Goal: Task Accomplishment & Management: Manage account settings

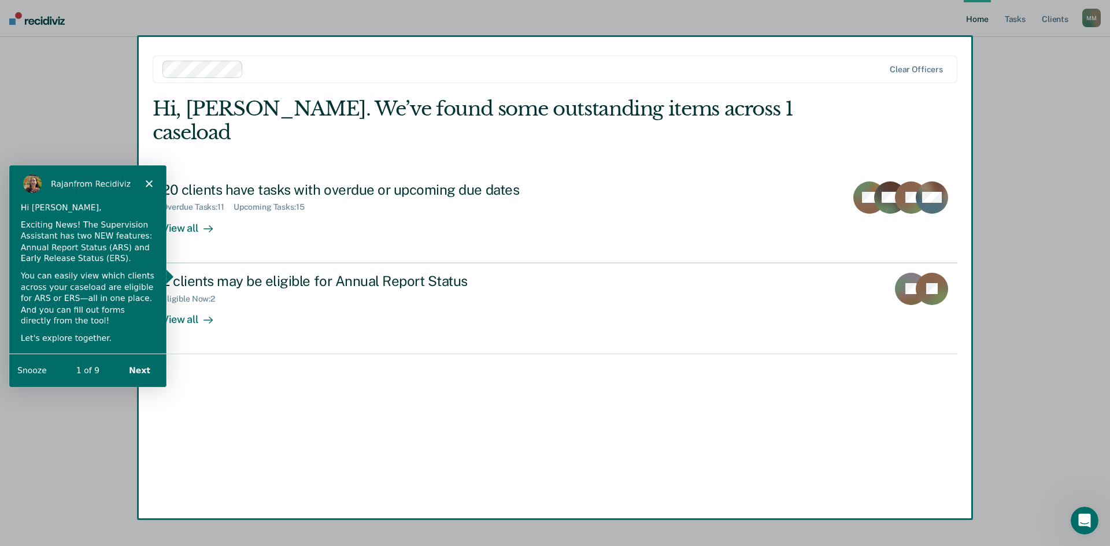
click at [150, 186] on icon "Close" at bounding box center [148, 183] width 7 height 7
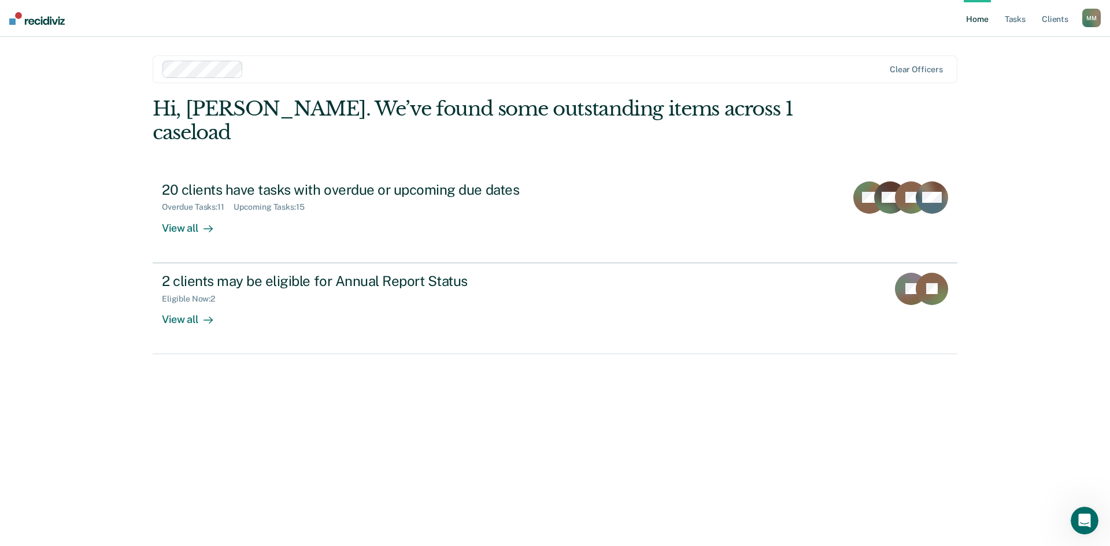
click at [685, 65] on div at bounding box center [566, 68] width 636 height 13
click at [740, 121] on div "Home Tasks Client s [PERSON_NAME] Profile How it works Log Out Clear officers H…" at bounding box center [555, 273] width 1110 height 546
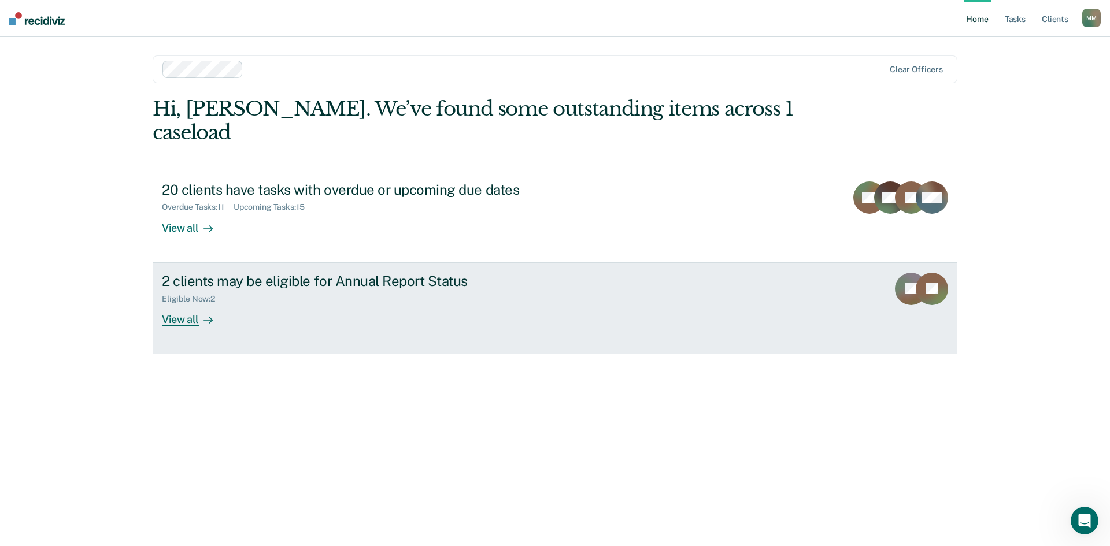
click at [195, 304] on div "View all" at bounding box center [194, 315] width 65 height 23
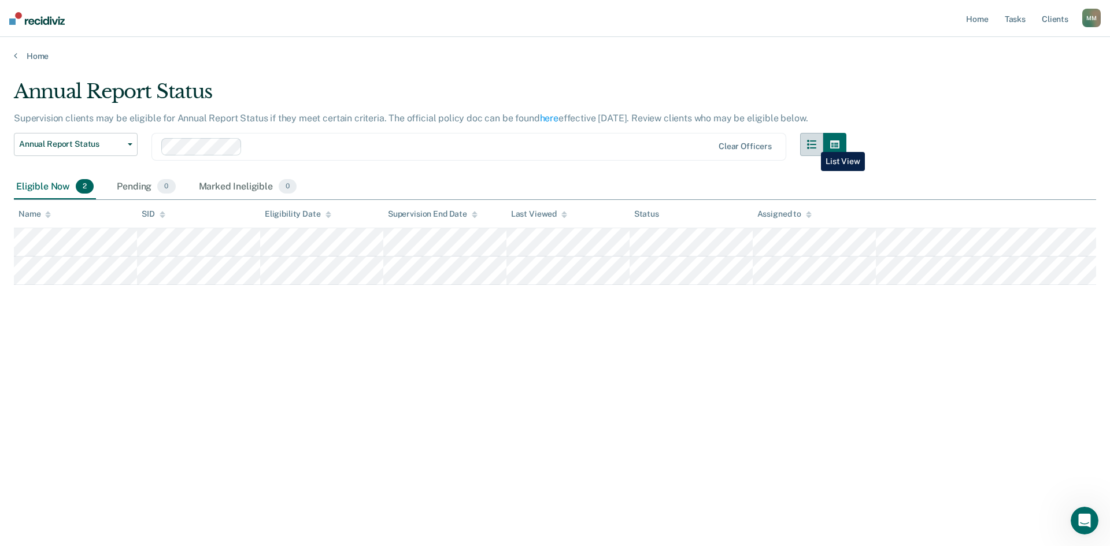
click at [740, 143] on icon "button" at bounding box center [811, 144] width 9 height 9
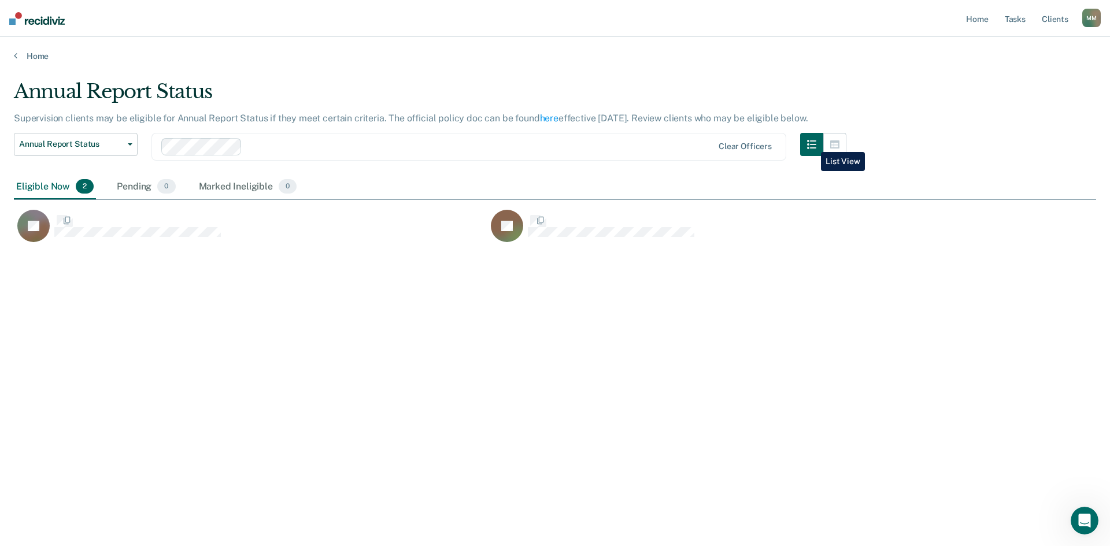
scroll to position [371, 1074]
click at [740, 143] on icon "button" at bounding box center [834, 144] width 9 height 9
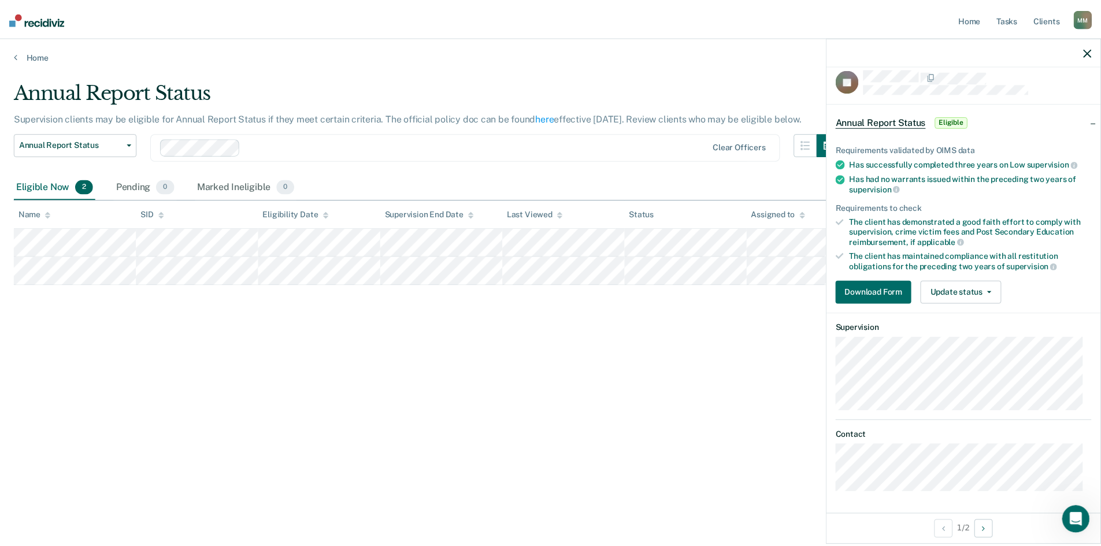
scroll to position [0, 0]
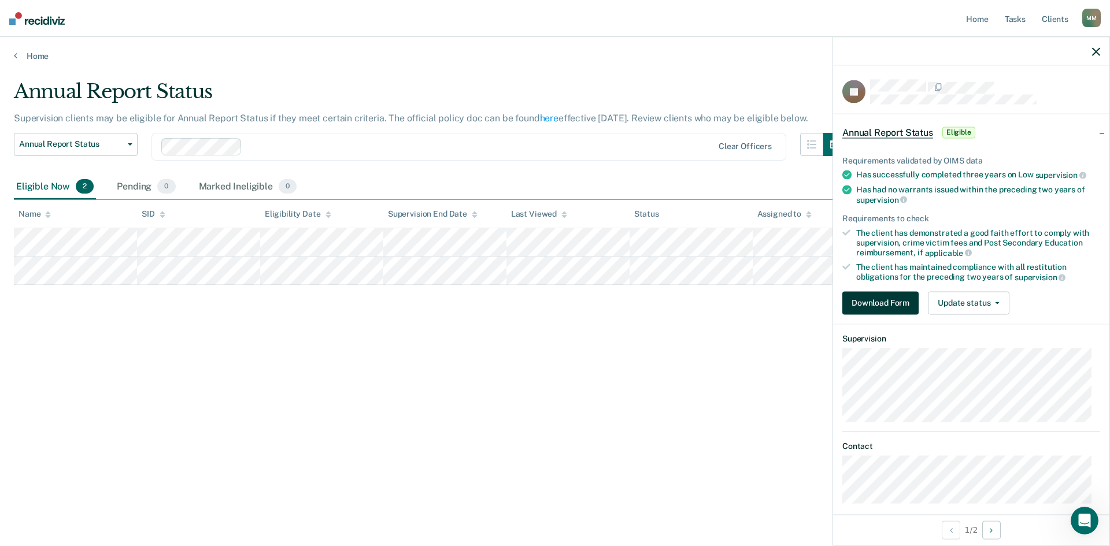
click at [740, 308] on button "Download Form" at bounding box center [880, 302] width 76 height 23
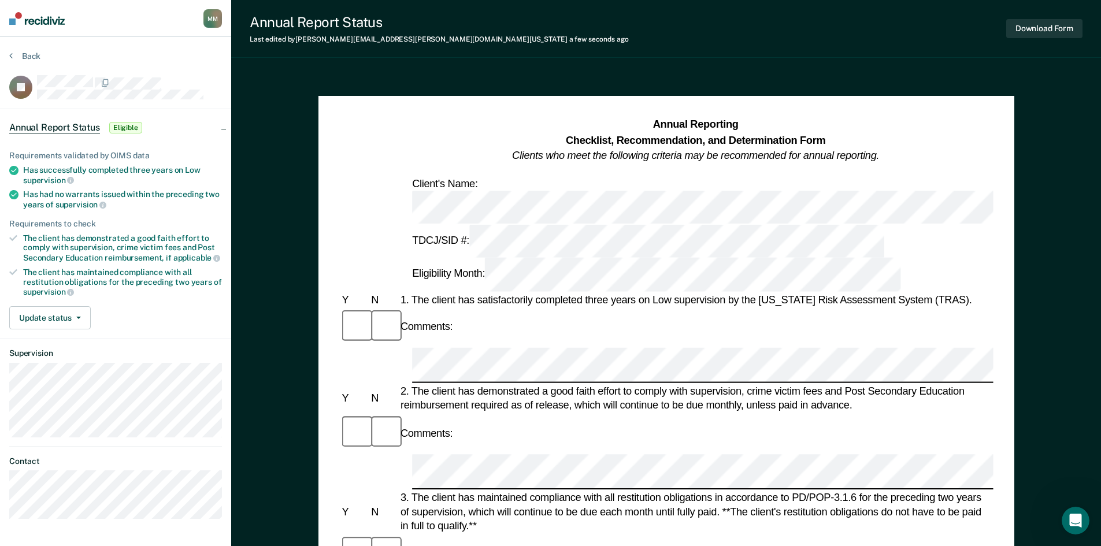
drag, startPoint x: 1, startPoint y: 230, endPoint x: 0, endPoint y: 248, distance: 17.9
click at [1, 248] on div "Requirements validated by OIMS data Has successfully completed three years on L…" at bounding box center [115, 235] width 231 height 206
drag, startPoint x: 395, startPoint y: 20, endPoint x: 254, endPoint y: 24, distance: 141.7
click at [254, 24] on div "Annual Report Status" at bounding box center [439, 22] width 379 height 17
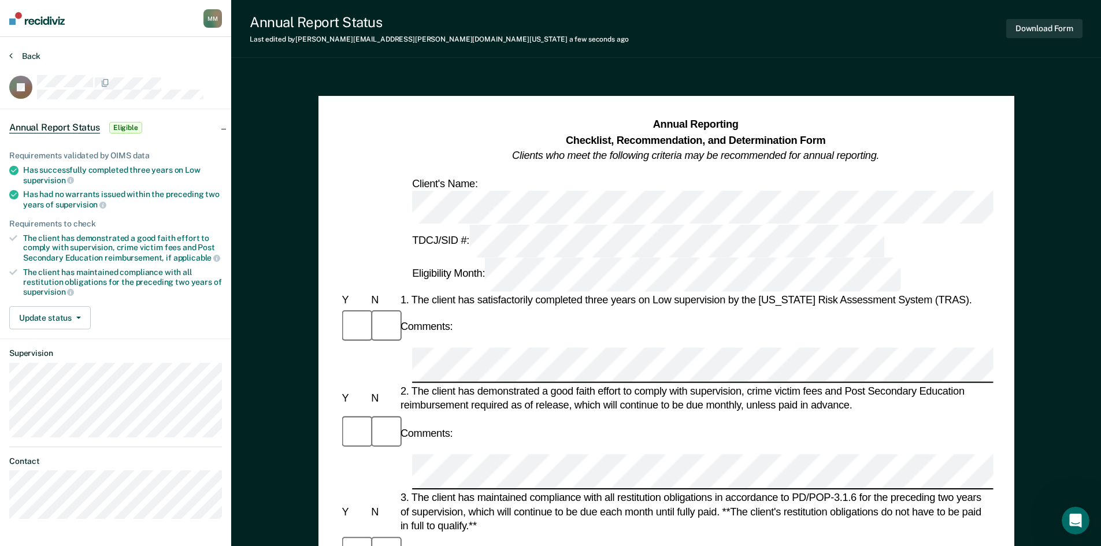
click at [29, 57] on button "Back" at bounding box center [24, 56] width 31 height 10
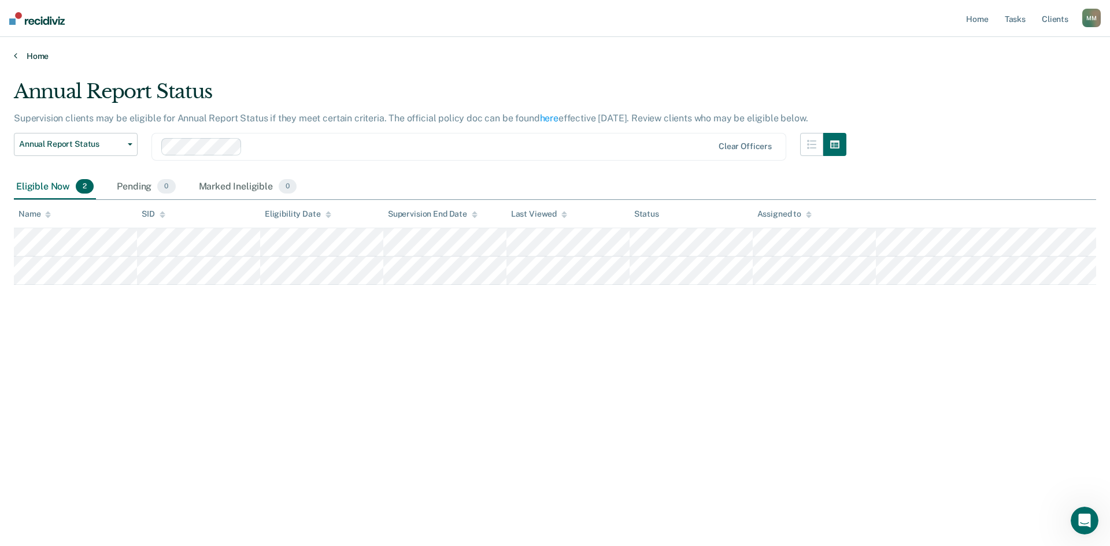
click at [34, 53] on link "Home" at bounding box center [555, 56] width 1082 height 10
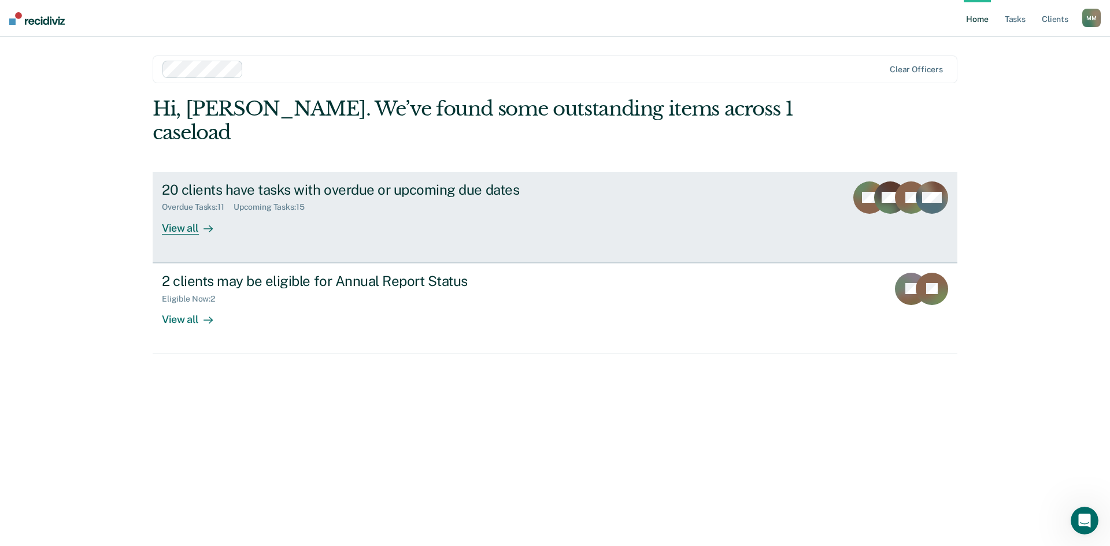
click at [197, 212] on div "View all" at bounding box center [194, 223] width 65 height 23
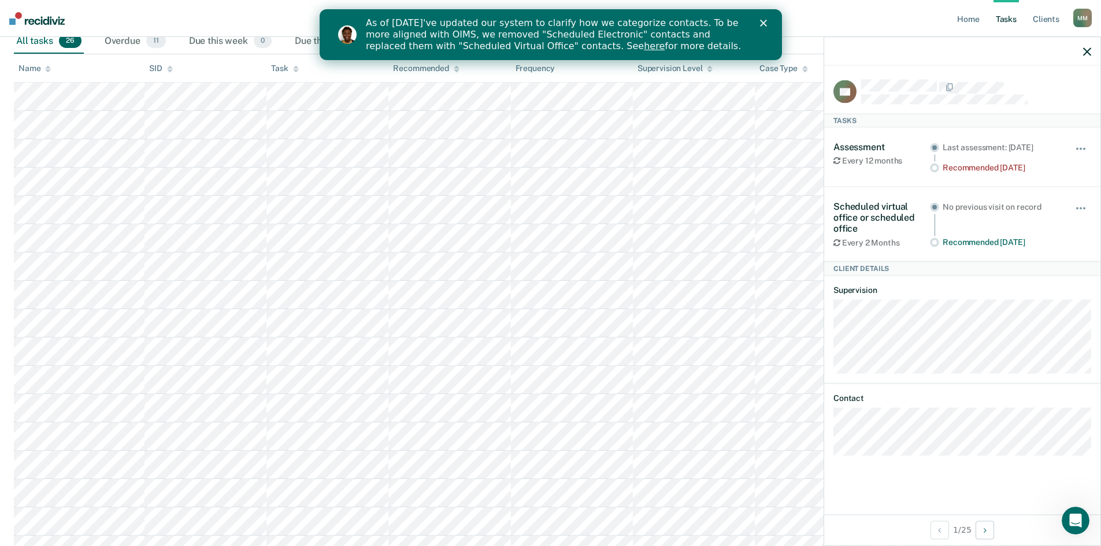
scroll to position [195, 0]
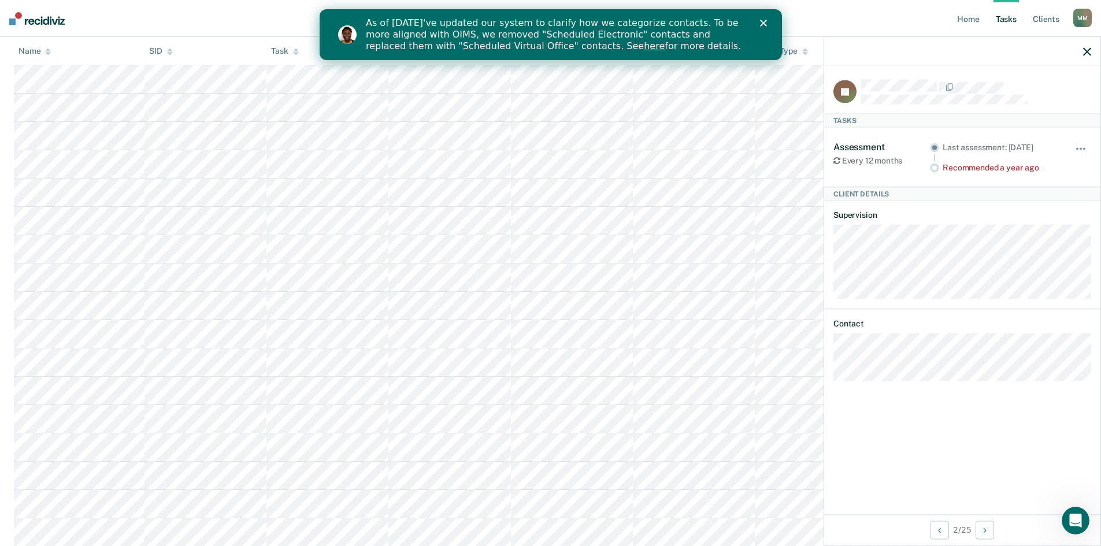
click at [740, 21] on div "Close" at bounding box center [766, 23] width 12 height 7
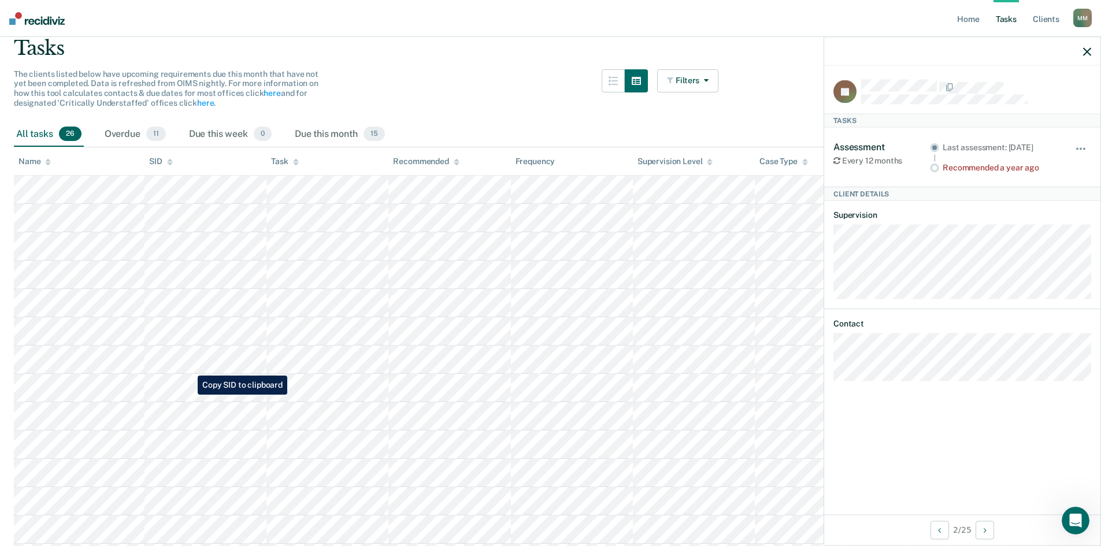
scroll to position [0, 0]
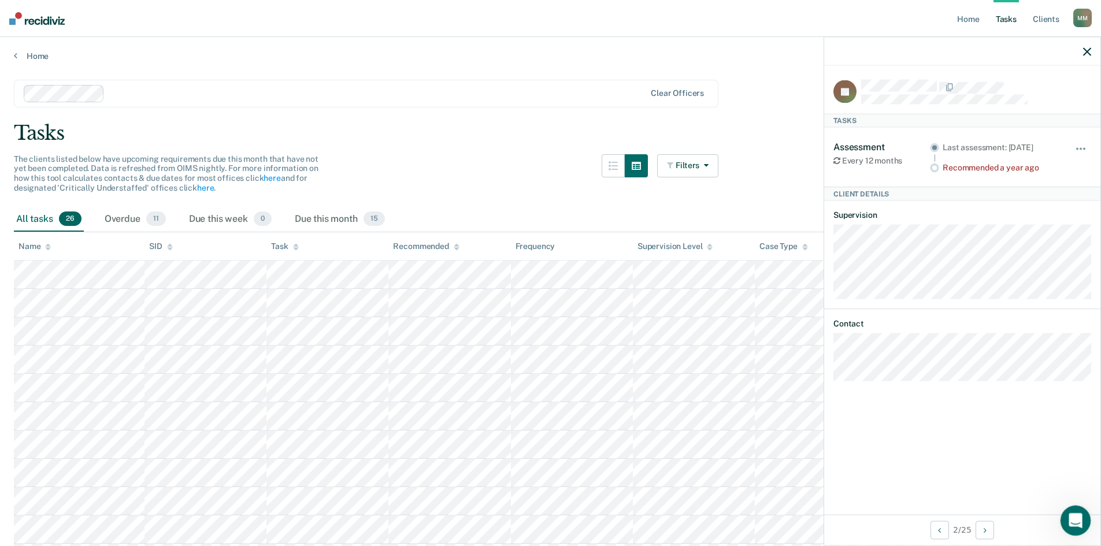
click at [740, 338] on icon "Open Intercom Messenger" at bounding box center [1074, 519] width 19 height 19
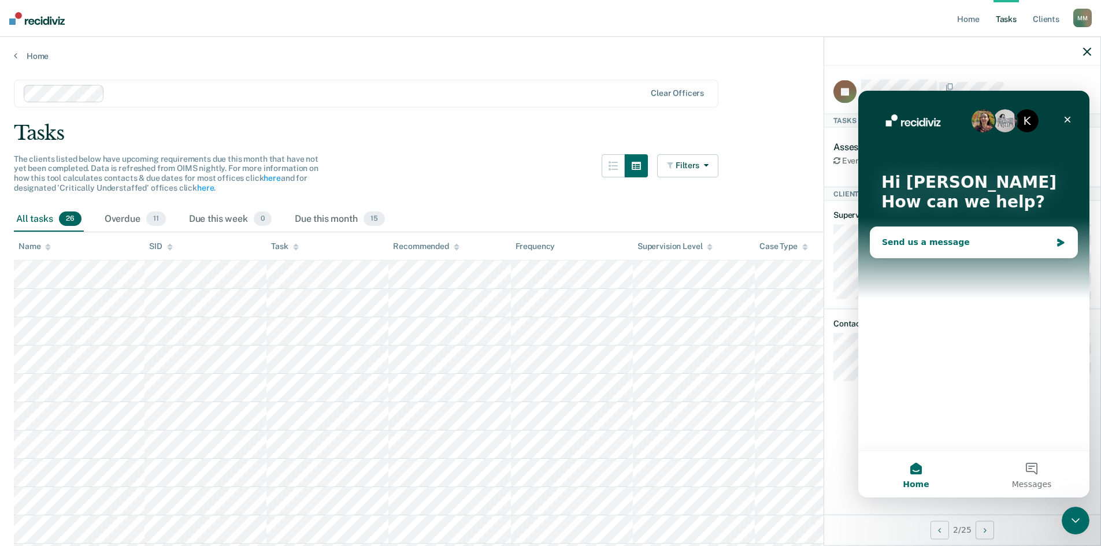
click at [740, 231] on div "Send us a message" at bounding box center [974, 242] width 207 height 31
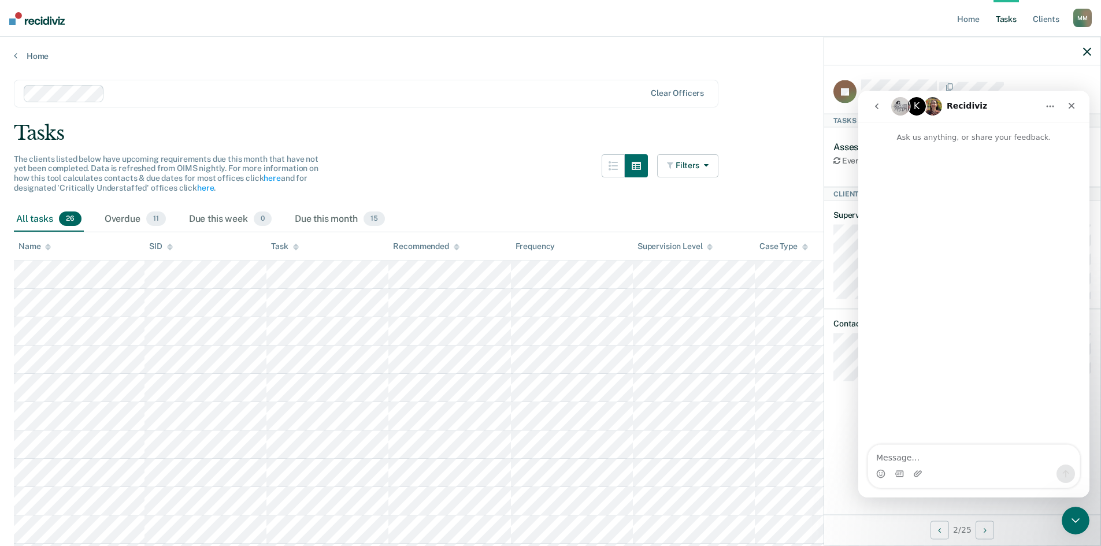
click at [740, 338] on textarea "Message…" at bounding box center [974, 455] width 212 height 20
click at [740, 338] on textarea "Good morning, there is a client on my tasks who no longer is my client." at bounding box center [974, 449] width 212 height 31
type textarea "Good morning, there is a client named [PERSON_NAME] [PERSON_NAME]#08644196 on m…"
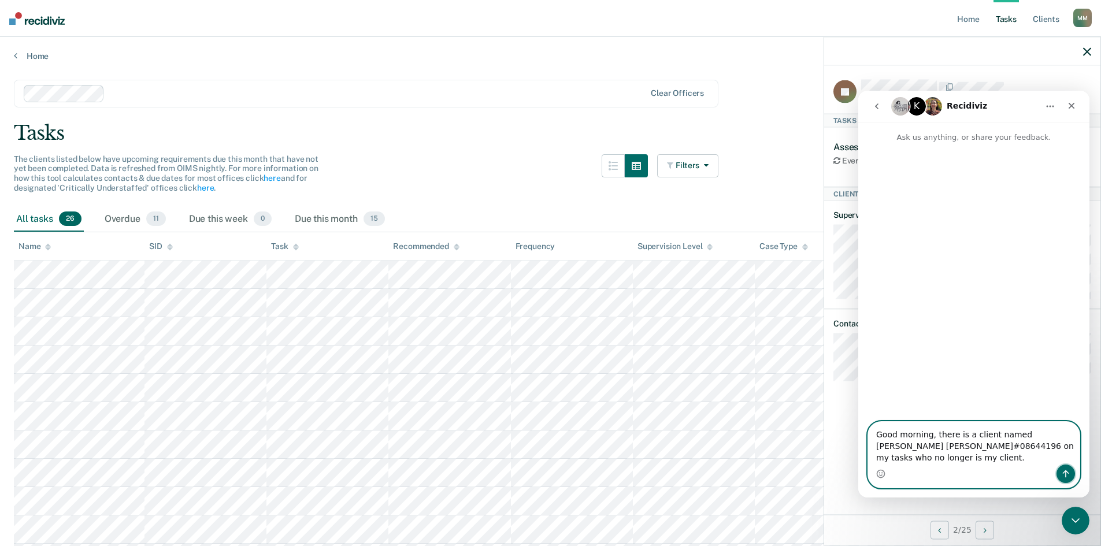
click at [740, 338] on icon "Send a message…" at bounding box center [1066, 474] width 9 height 9
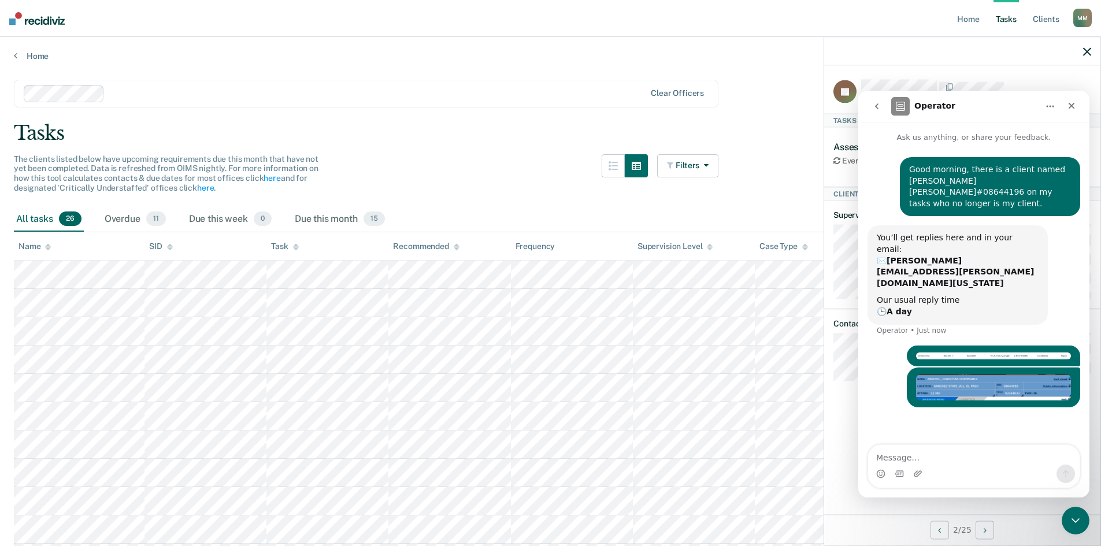
click at [453, 139] on div "Tasks" at bounding box center [551, 133] width 1074 height 24
click at [470, 133] on div "Tasks" at bounding box center [551, 133] width 1074 height 24
click at [107, 220] on div "Overdue 11" at bounding box center [135, 219] width 66 height 25
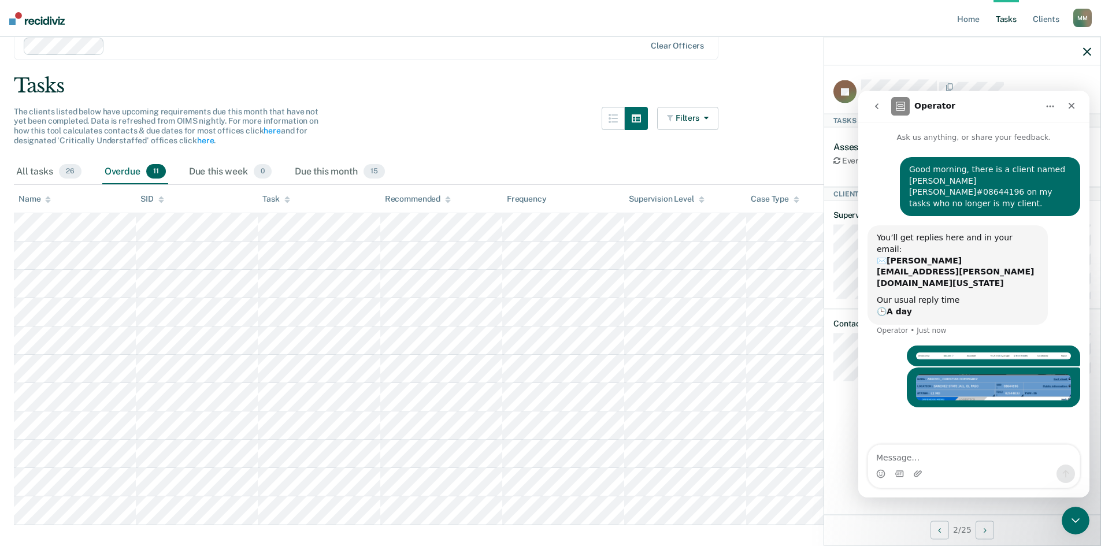
scroll to position [72, 0]
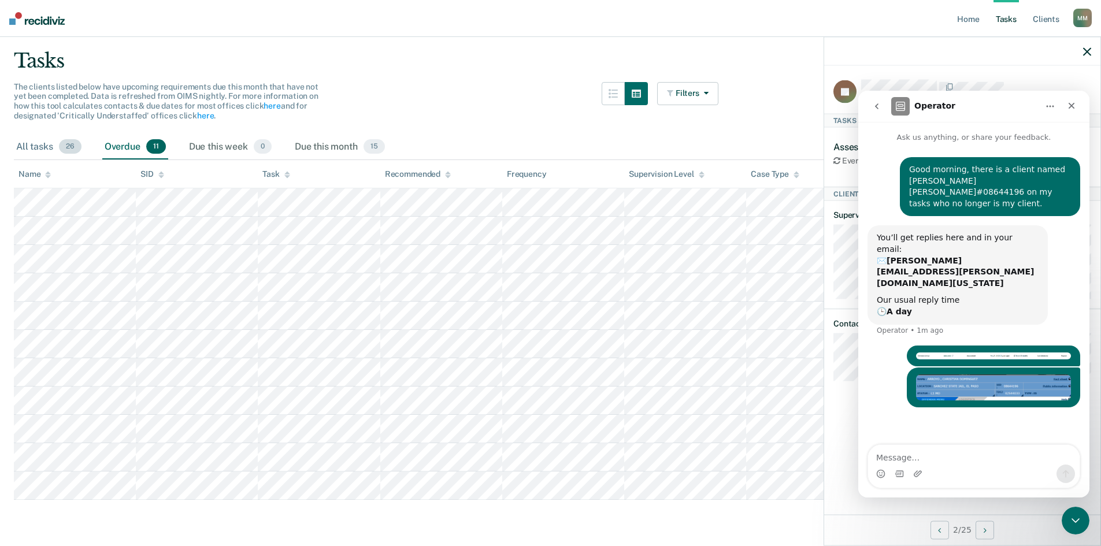
click at [63, 149] on span "26" at bounding box center [70, 146] width 23 height 15
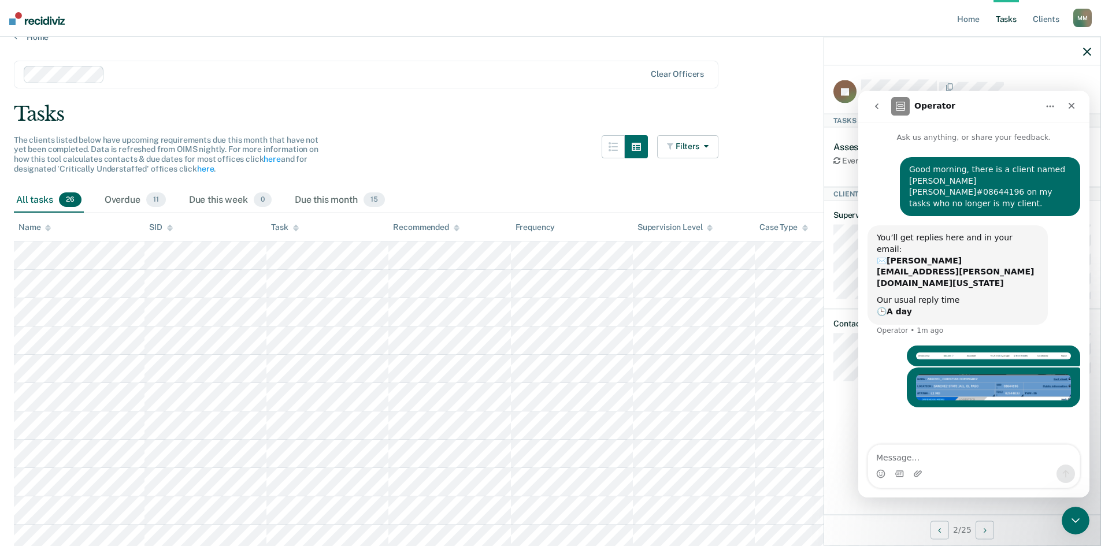
scroll to position [497, 0]
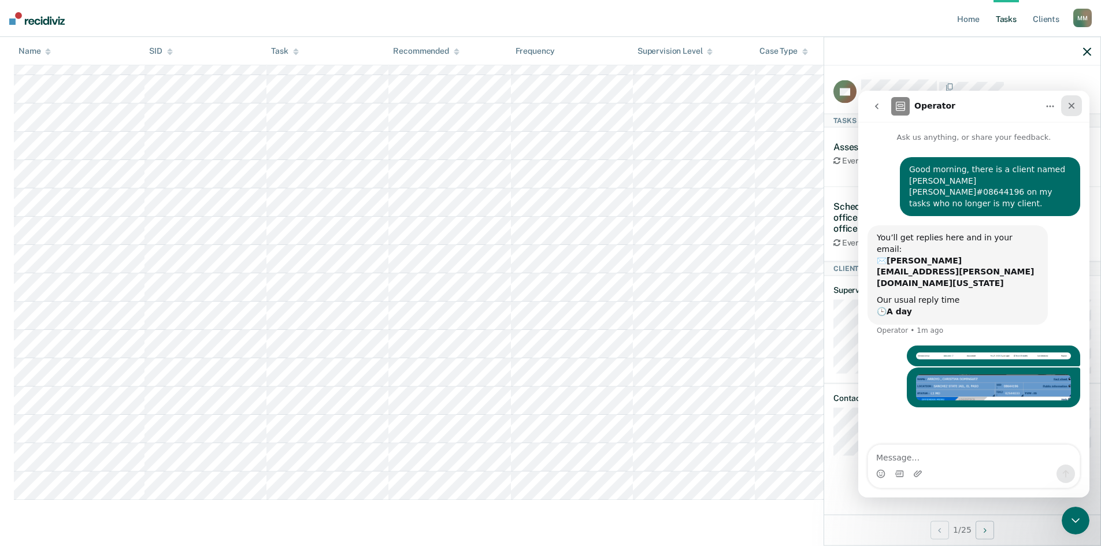
click at [740, 104] on icon "Close" at bounding box center [1071, 105] width 9 height 9
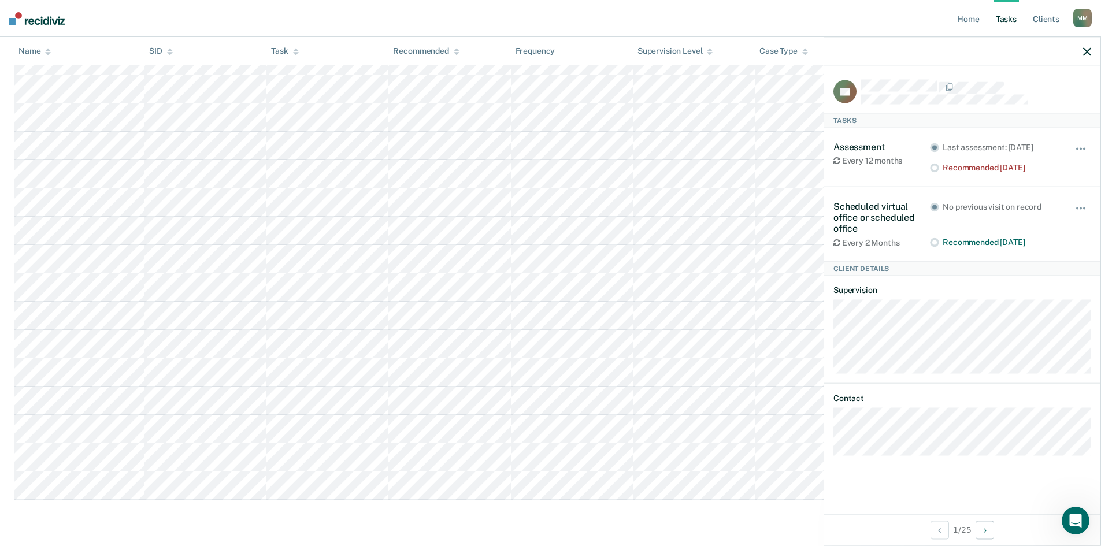
scroll to position [0, 0]
click at [740, 338] on icon "Open Intercom Messenger" at bounding box center [1074, 519] width 19 height 19
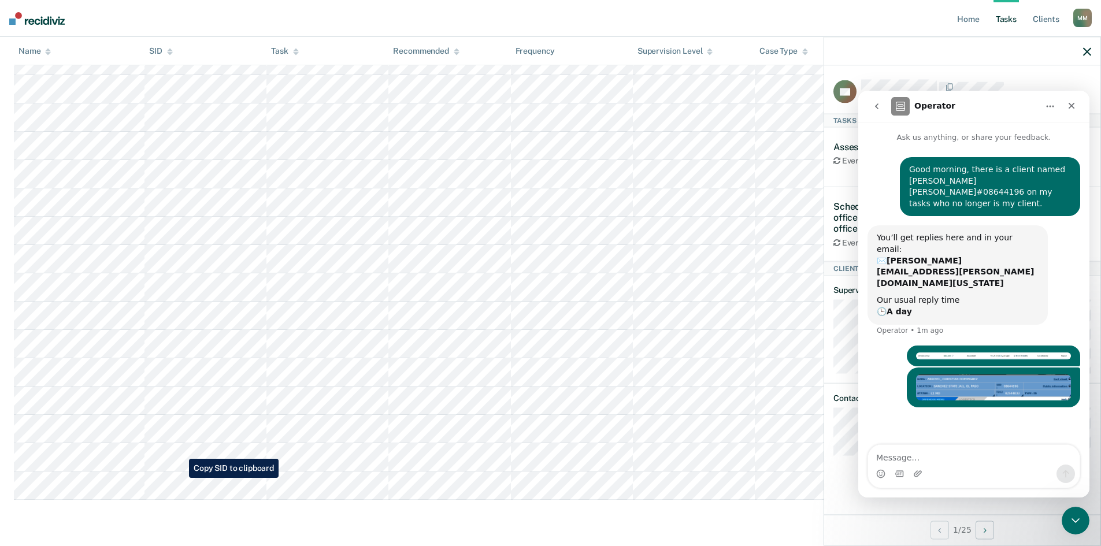
scroll to position [19, 0]
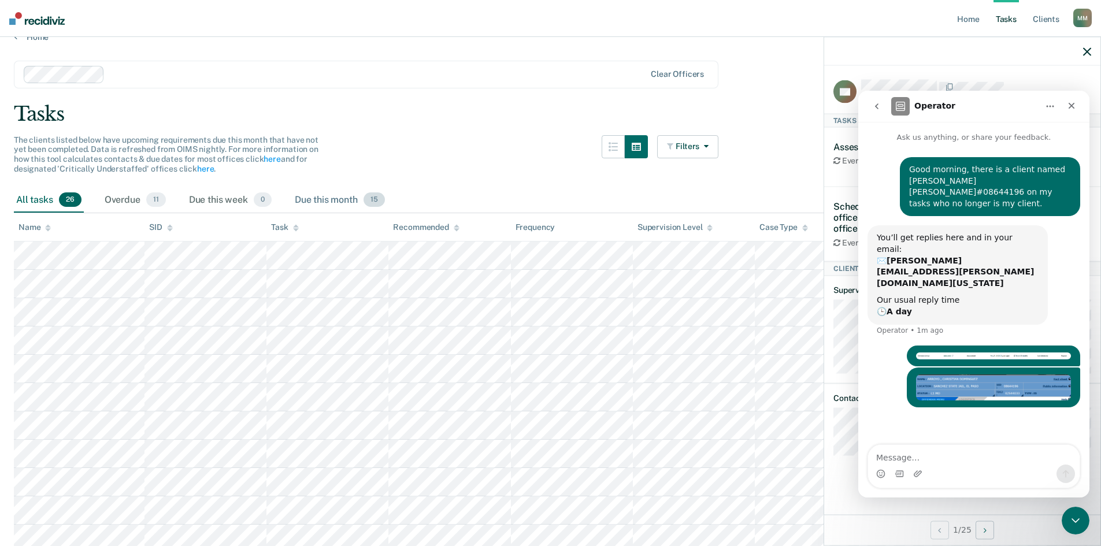
click at [328, 205] on div "Due this month 15" at bounding box center [340, 200] width 95 height 25
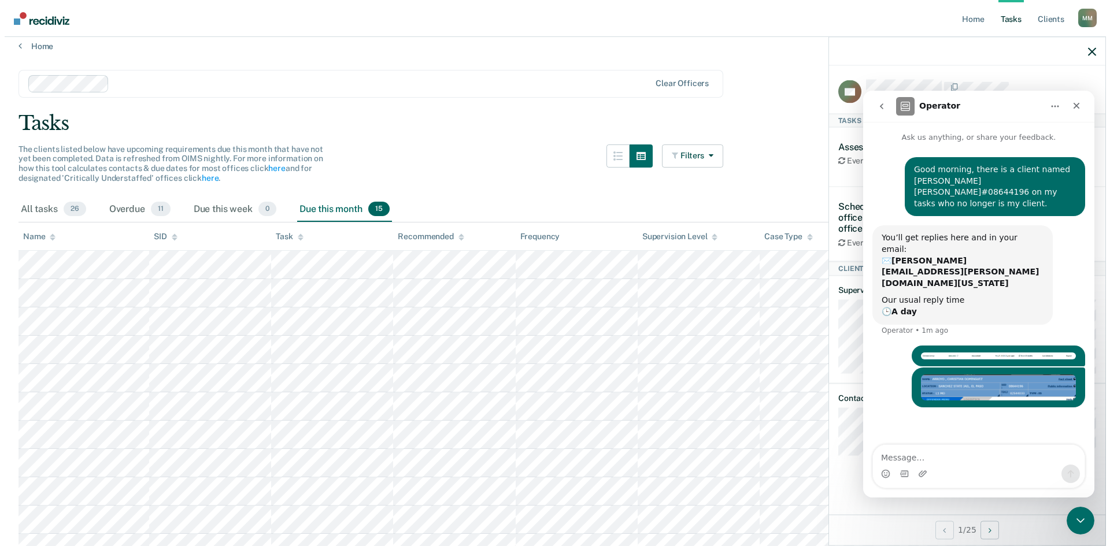
scroll to position [0, 0]
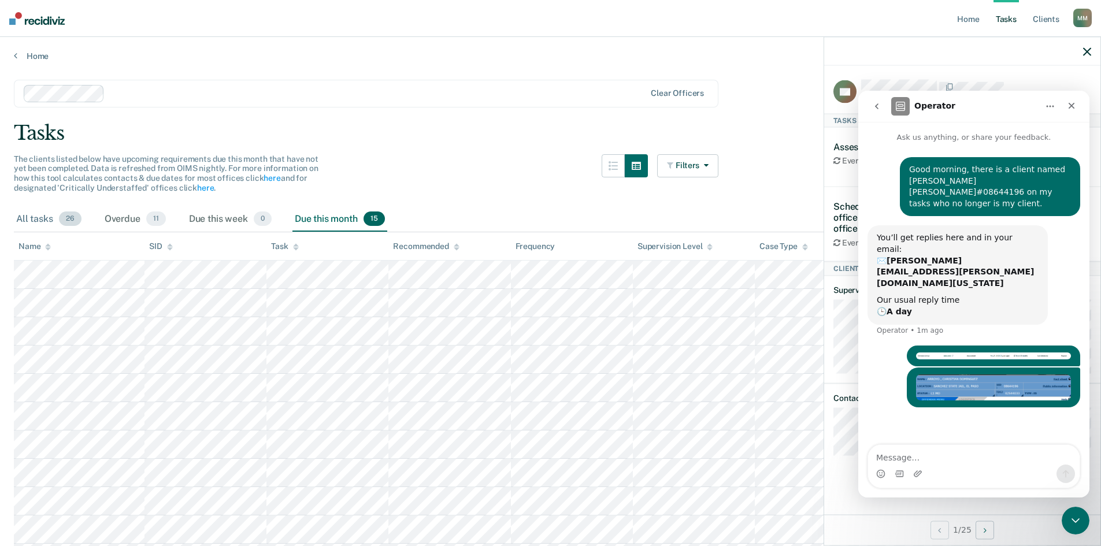
click at [28, 220] on div "All tasks 26" at bounding box center [49, 219] width 70 height 25
click at [31, 56] on link "Home" at bounding box center [551, 56] width 1074 height 10
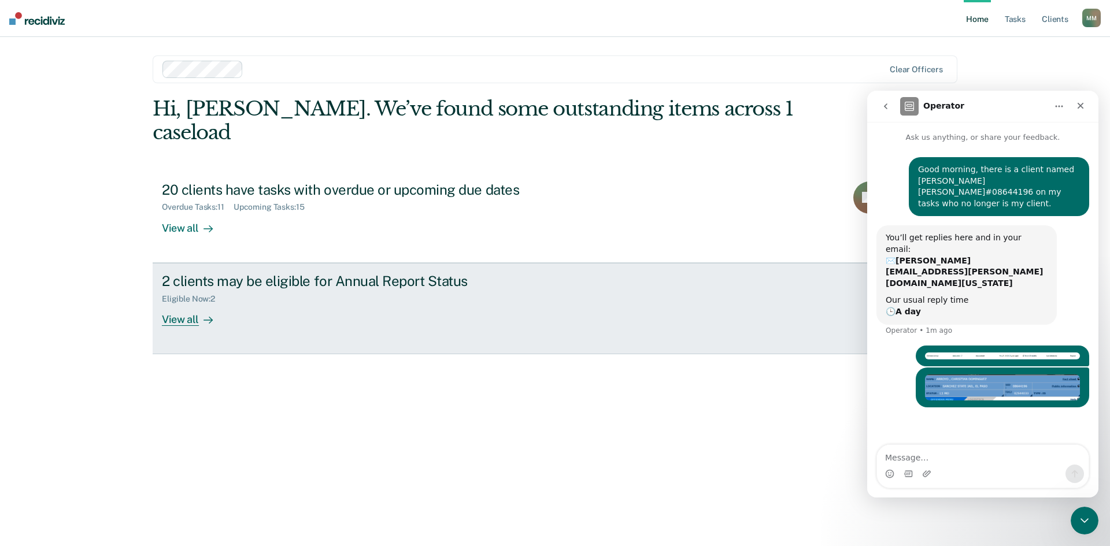
click at [208, 304] on div "View all" at bounding box center [194, 315] width 65 height 23
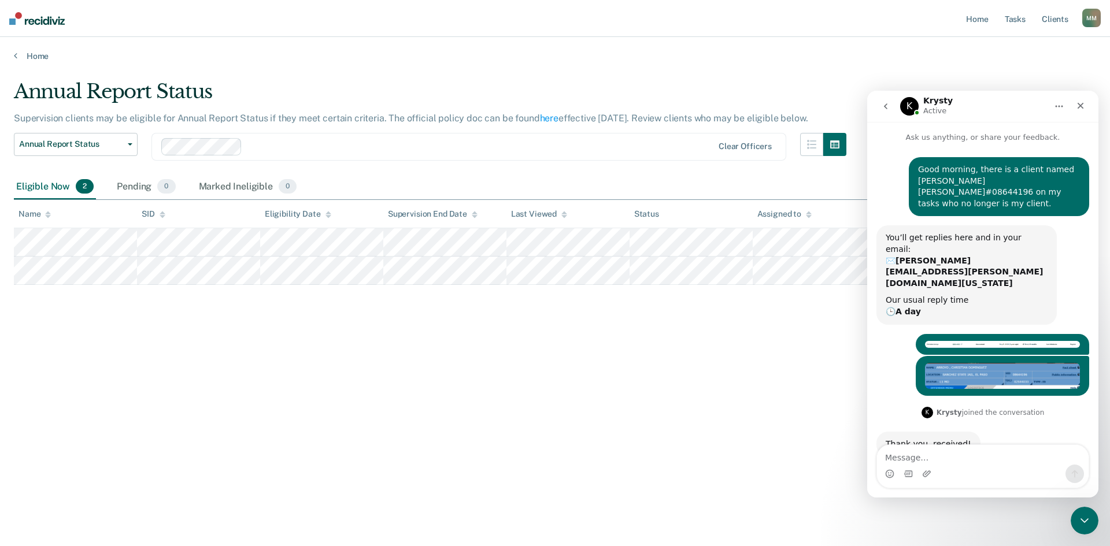
drag, startPoint x: 964, startPoint y: 112, endPoint x: 987, endPoint y: 46, distance: 69.9
click html "K Krysty Active Ask us anything, or share your feedback. Good morning, there is…"
click at [740, 109] on nav "K Krysty Active" at bounding box center [982, 106] width 231 height 31
click at [740, 108] on icon "Close" at bounding box center [1080, 105] width 9 height 9
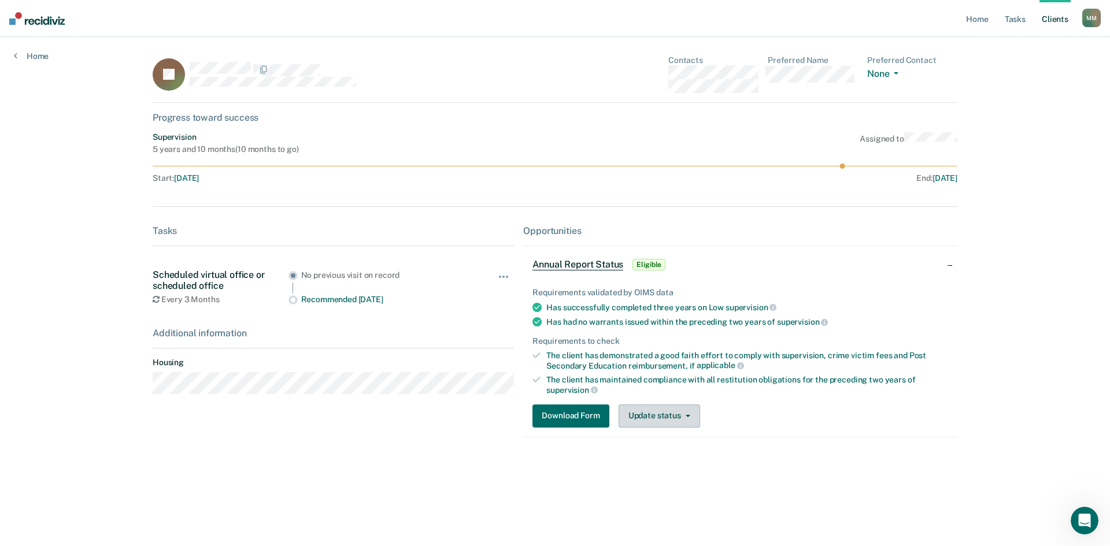
click at [662, 338] on button "Update status" at bounding box center [660, 416] width 82 height 23
click at [740, 338] on div "Download Form Update status [PERSON_NAME] Mark Ineligible" at bounding box center [741, 416] width 416 height 23
click at [681, 338] on span "button" at bounding box center [685, 416] width 9 height 2
click at [740, 338] on div "The client has maintained compliance with all restitution obligations for the p…" at bounding box center [747, 385] width 402 height 20
click at [683, 338] on span "button" at bounding box center [685, 416] width 9 height 2
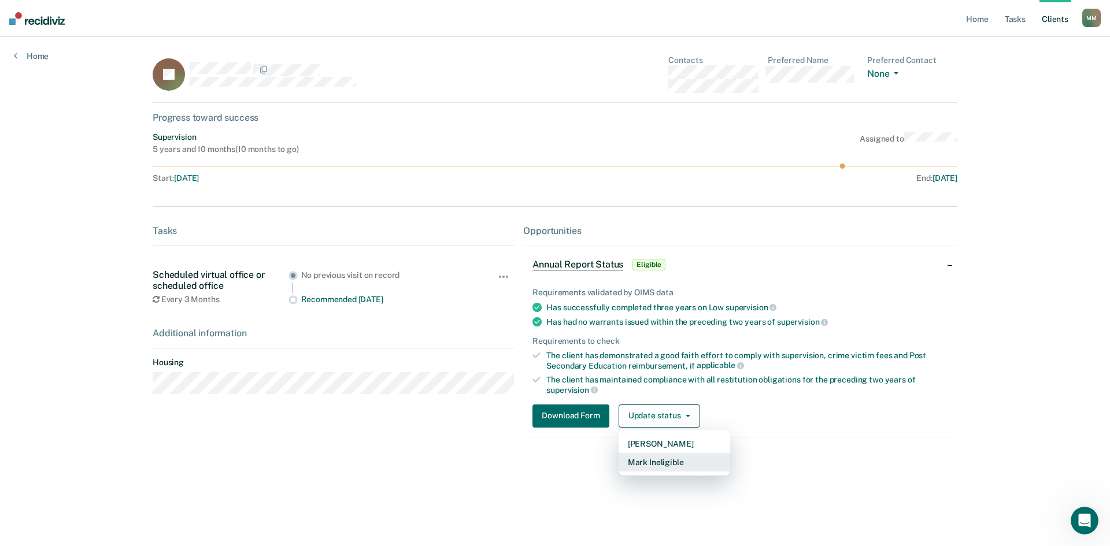
click at [668, 338] on button "Mark Ineligible" at bounding box center [675, 462] width 112 height 19
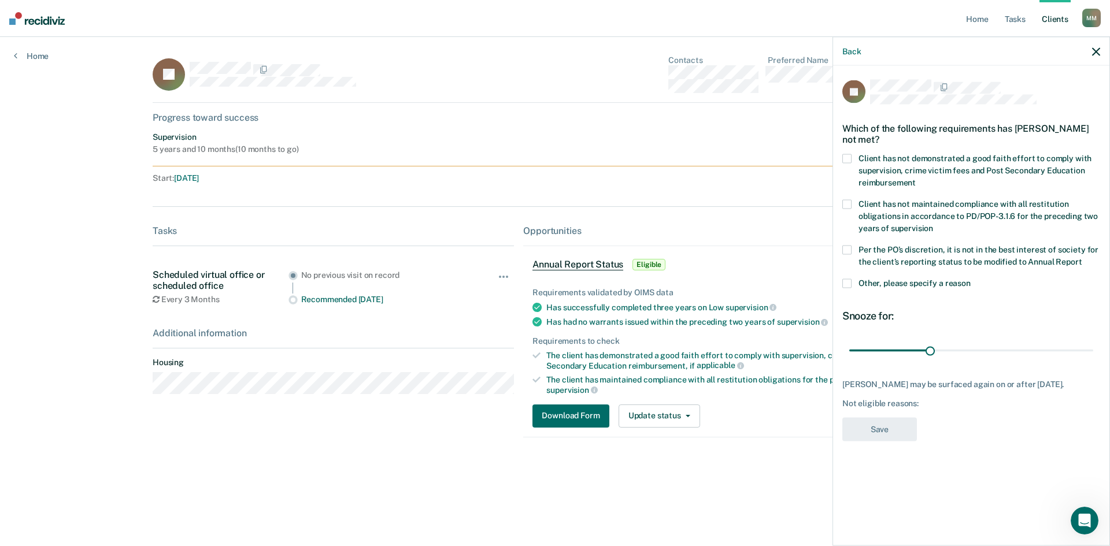
click at [740, 205] on span at bounding box center [846, 204] width 9 height 9
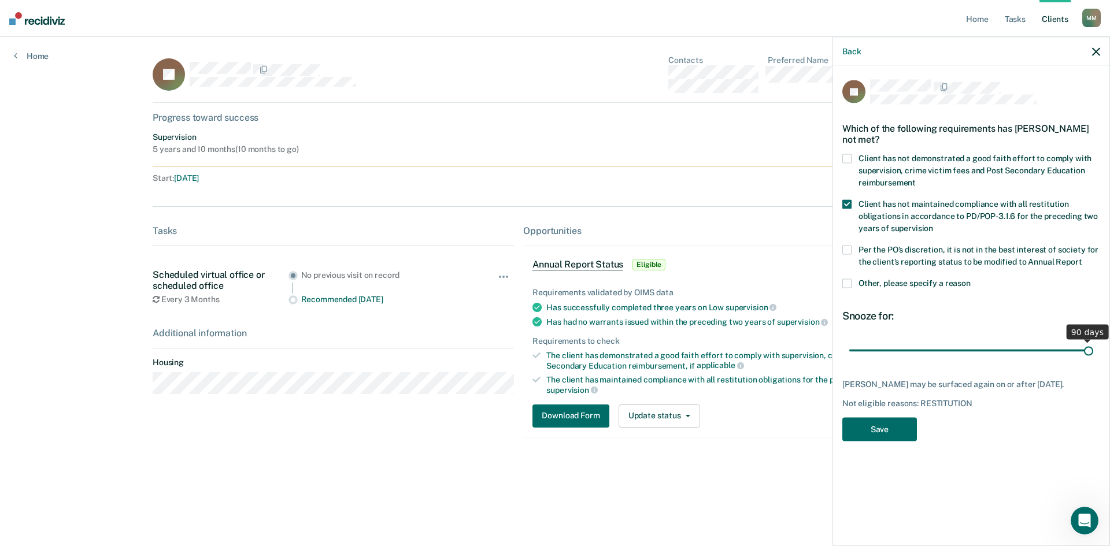
drag, startPoint x: 1097, startPoint y: 354, endPoint x: 1110, endPoint y: 356, distance: 12.9
type input "90"
click at [740, 338] on input "range" at bounding box center [971, 351] width 244 height 20
click at [740, 338] on button "Save" at bounding box center [879, 430] width 75 height 24
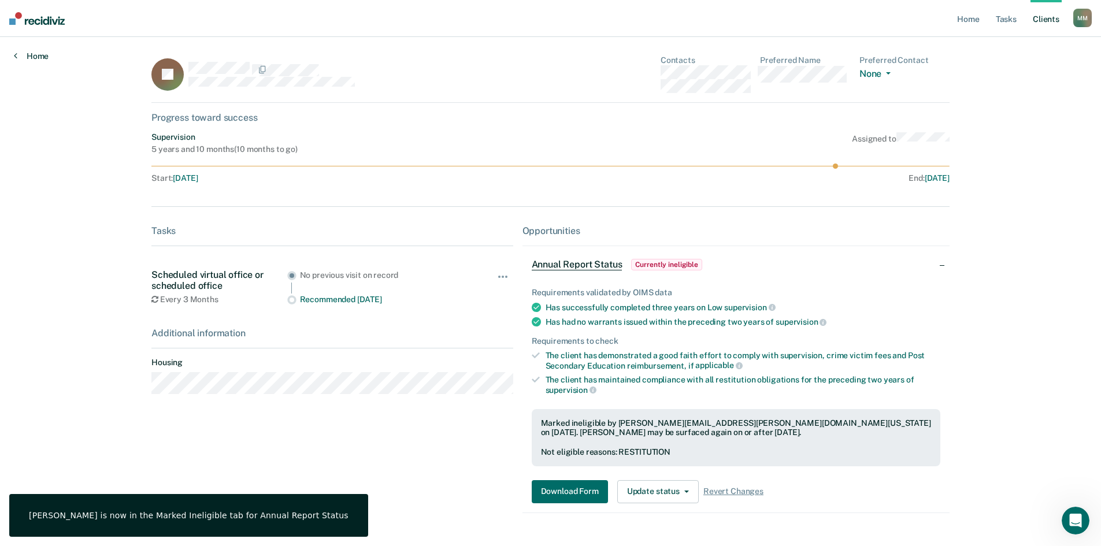
click at [28, 56] on link "Home" at bounding box center [31, 56] width 35 height 10
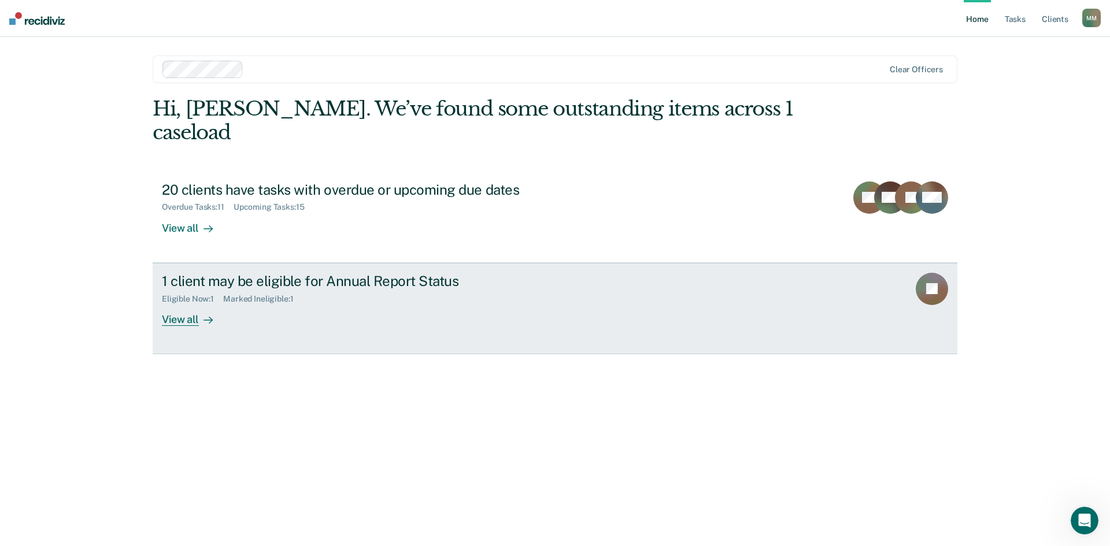
click at [228, 306] on link "1 client may be eligible for Annual Report Status Eligible Now : 1 Marked Ineli…" at bounding box center [555, 308] width 805 height 91
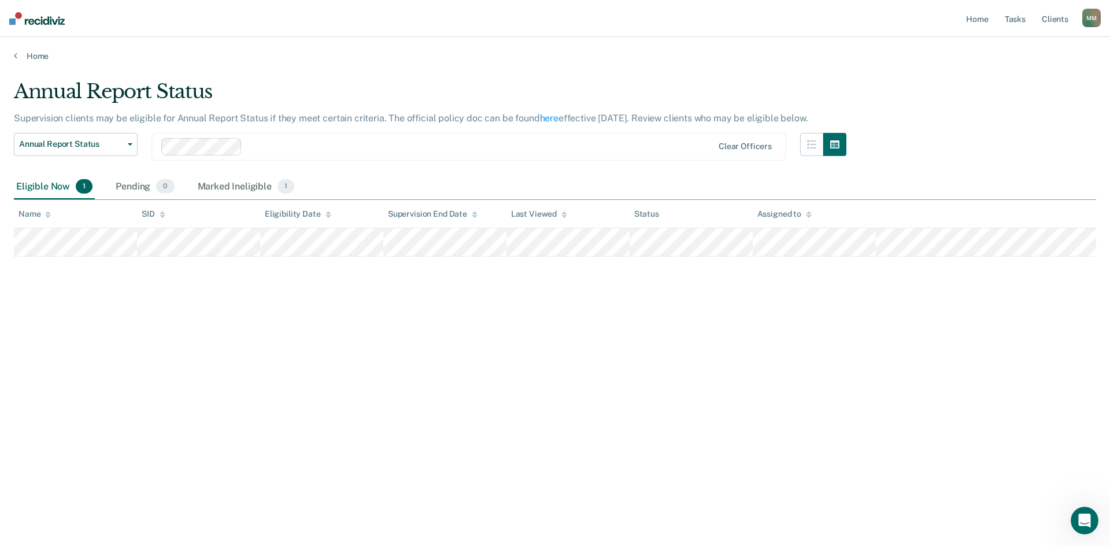
drag, startPoint x: 434, startPoint y: 65, endPoint x: 429, endPoint y: 69, distance: 6.6
click at [434, 65] on main "Annual Report Status Supervision clients may be eligible for Annual Report Stat…" at bounding box center [555, 302] width 1110 height 482
